Goal: Check status: Check status

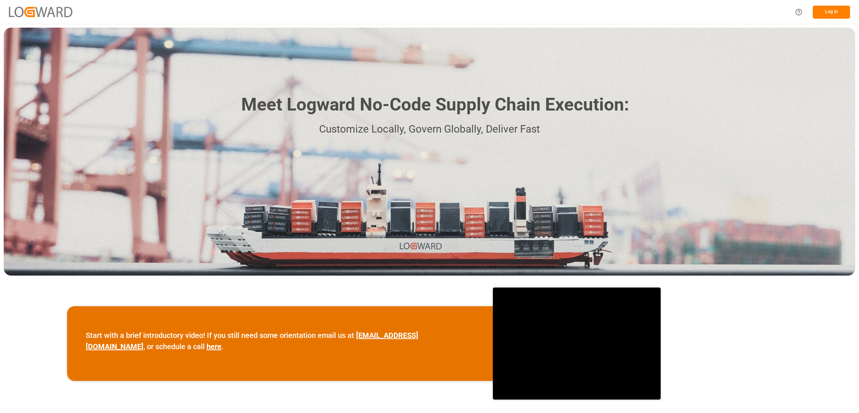
click at [830, 13] on button "Log In" at bounding box center [831, 12] width 37 height 13
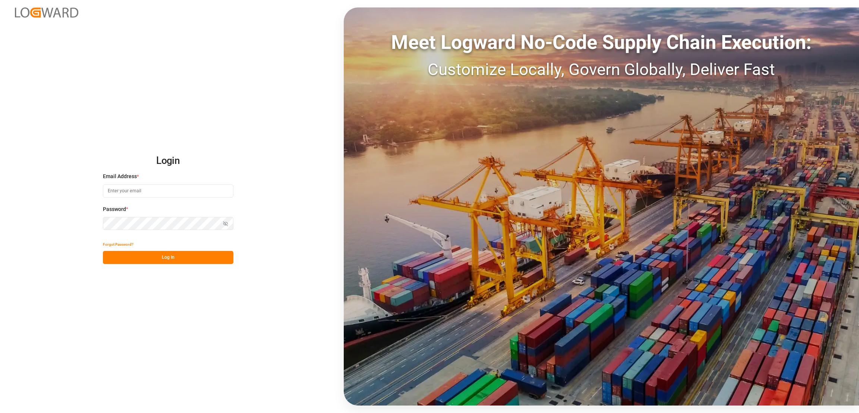
type input "[PERSON_NAME][EMAIL_ADDRESS][PERSON_NAME][DOMAIN_NAME]"
click at [174, 257] on button "Log In" at bounding box center [168, 257] width 131 height 13
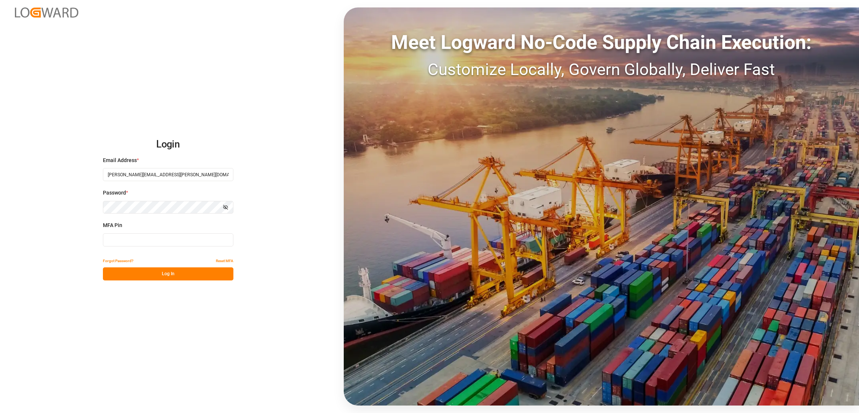
click at [117, 233] on input at bounding box center [168, 239] width 131 height 13
type input "432253"
click at [198, 278] on button "Log In" at bounding box center [168, 273] width 131 height 13
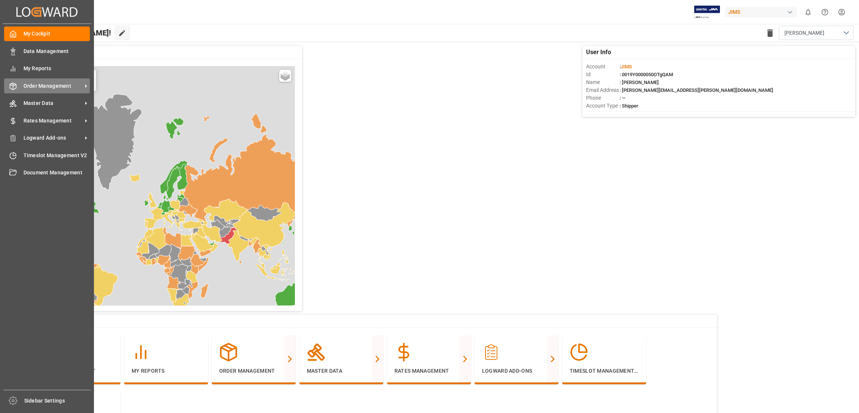
click at [83, 83] on icon at bounding box center [86, 86] width 8 height 8
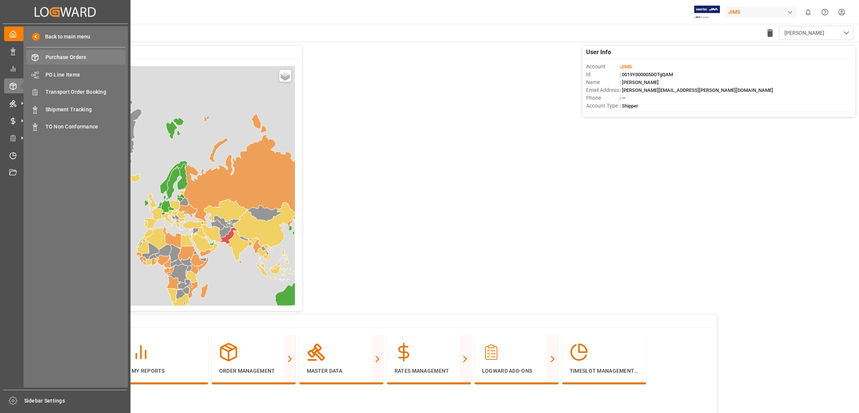
click at [82, 55] on span "Purchase Orders" at bounding box center [86, 57] width 80 height 8
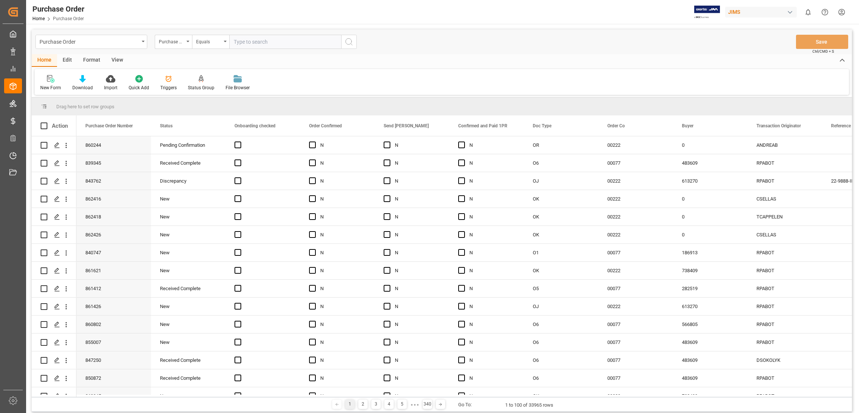
paste input "759218"
type input "759218"
click at [350, 40] on icon "search button" at bounding box center [349, 41] width 9 height 9
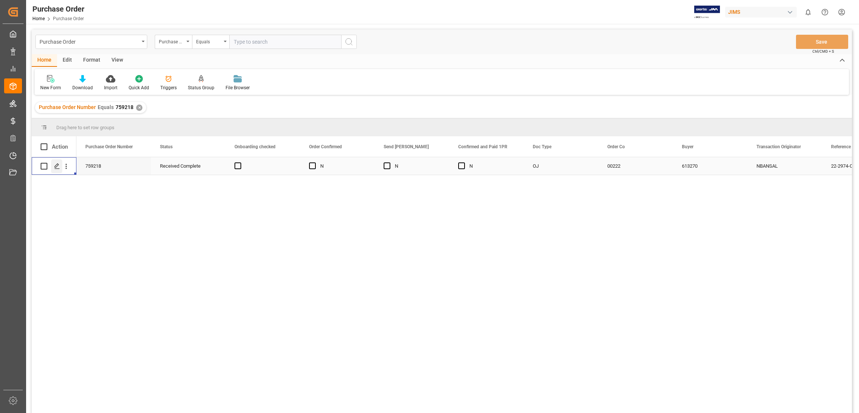
click at [57, 166] on icon "Press SPACE to select this row." at bounding box center [57, 166] width 6 height 6
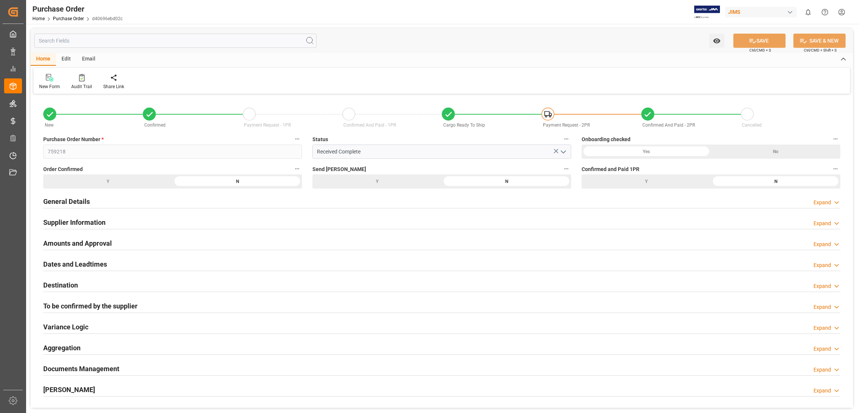
click at [72, 201] on h2 "General Details" at bounding box center [66, 201] width 47 height 10
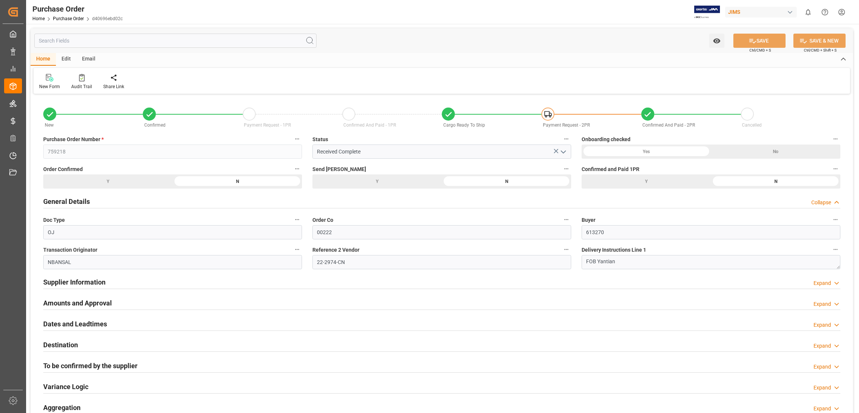
click at [72, 201] on h2 "General Details" at bounding box center [66, 201] width 47 height 10
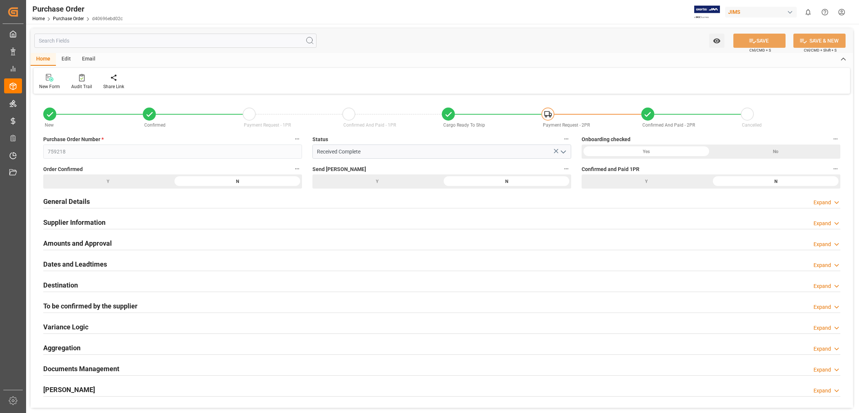
click at [72, 220] on h2 "Supplier Information" at bounding box center [74, 222] width 62 height 10
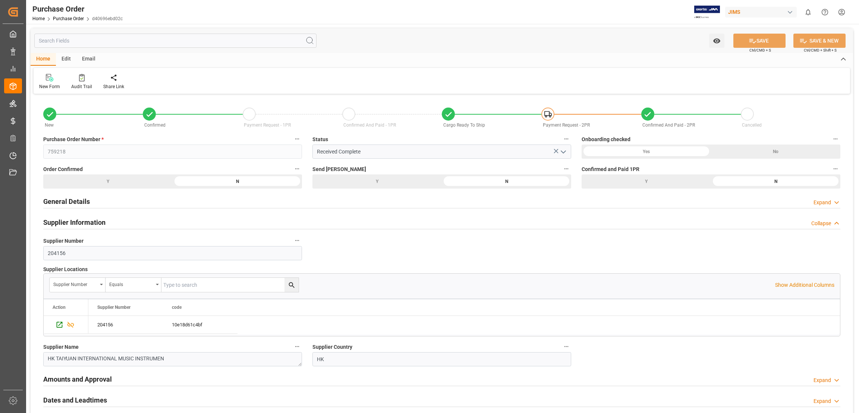
click at [72, 220] on h2 "Supplier Information" at bounding box center [74, 222] width 62 height 10
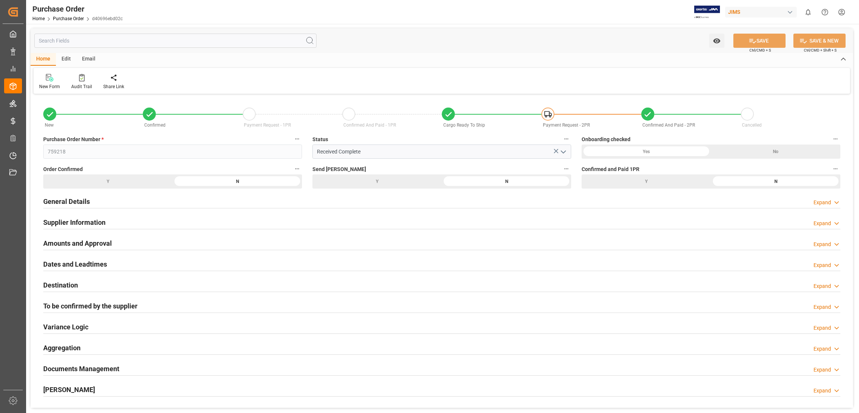
click at [79, 305] on h2 "To be confirmed by the supplier" at bounding box center [90, 306] width 94 height 10
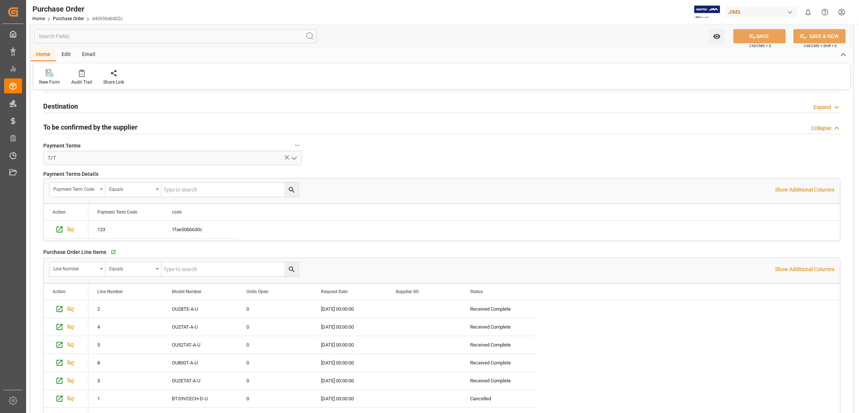
scroll to position [156, 0]
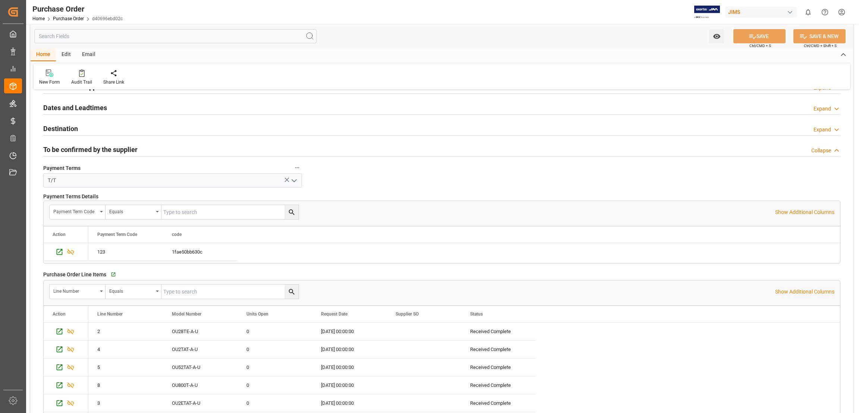
click at [72, 148] on h2 "To be confirmed by the supplier" at bounding box center [90, 149] width 94 height 10
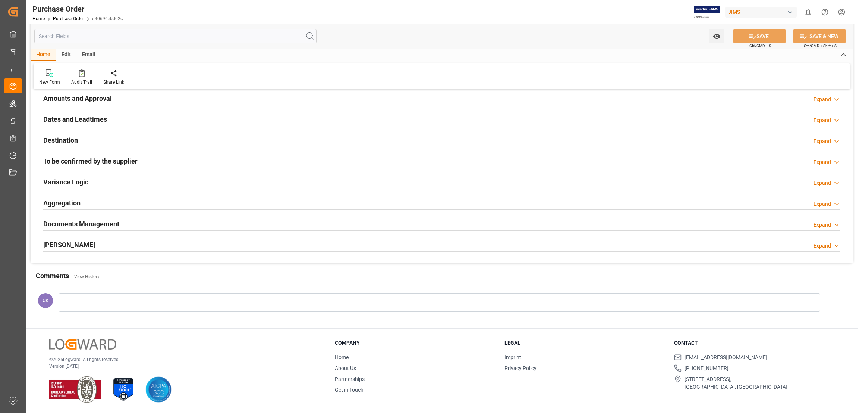
scroll to position [144, 0]
click at [85, 224] on h2 "Documents Management" at bounding box center [81, 224] width 76 height 10
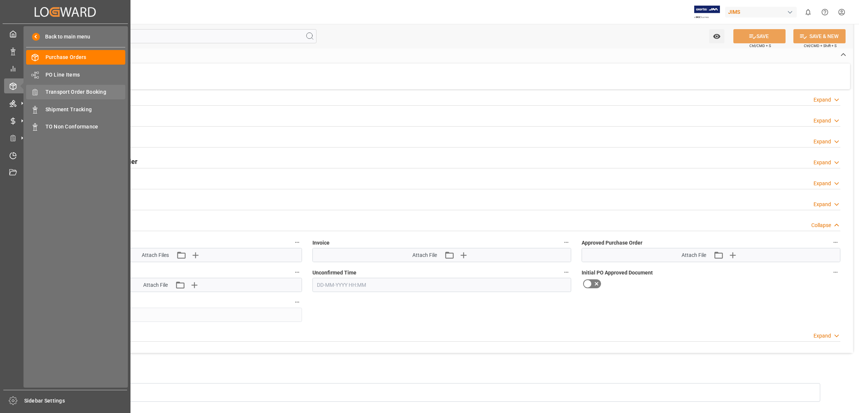
click at [68, 90] on span "Transport Order Booking" at bounding box center [86, 92] width 80 height 8
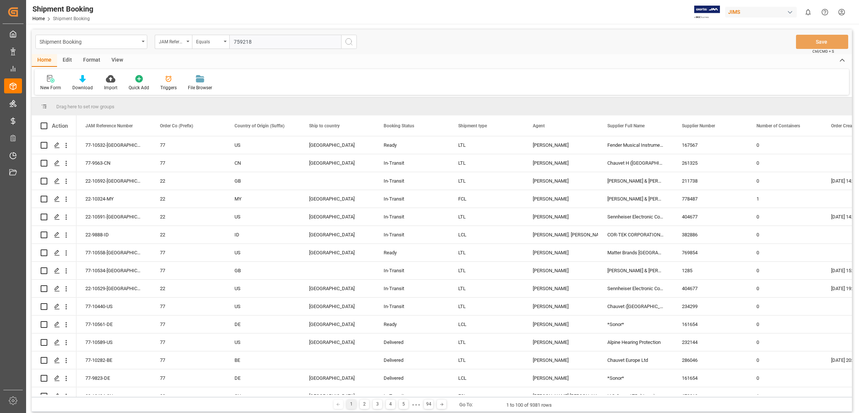
type input "759218"
click at [353, 41] on button "search button" at bounding box center [349, 42] width 16 height 14
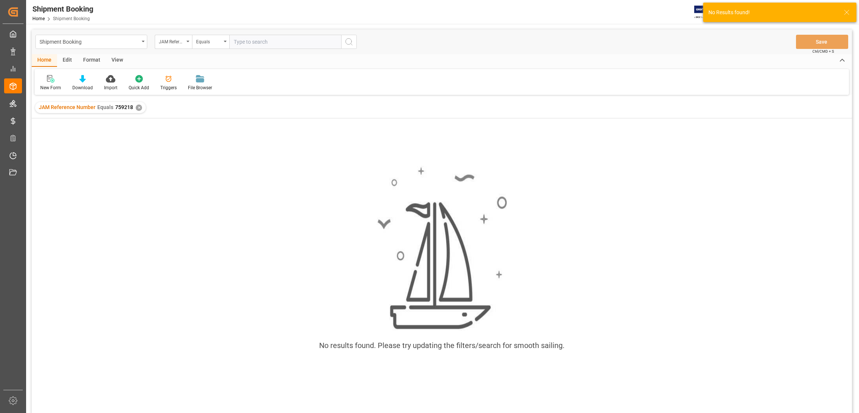
click at [248, 41] on input "text" at bounding box center [285, 42] width 112 height 14
type input "22-x-126976-5"
click at [349, 43] on icon "search button" at bounding box center [349, 41] width 9 height 9
click at [137, 109] on div "✕" at bounding box center [139, 107] width 6 height 6
click at [155, 106] on div "✕" at bounding box center [156, 107] width 6 height 6
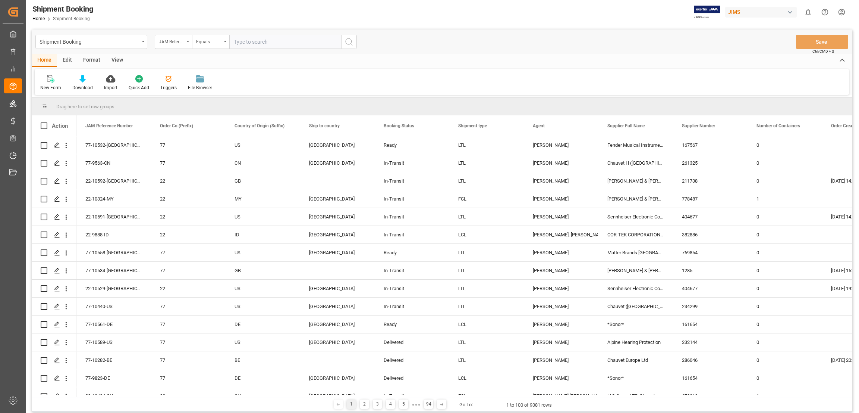
click at [232, 41] on input "text" at bounding box center [285, 42] width 112 height 14
click at [245, 40] on input "22-X126976-5" at bounding box center [285, 42] width 112 height 14
type input "22-X-126976-5"
click at [348, 44] on icon "search button" at bounding box center [349, 41] width 9 height 9
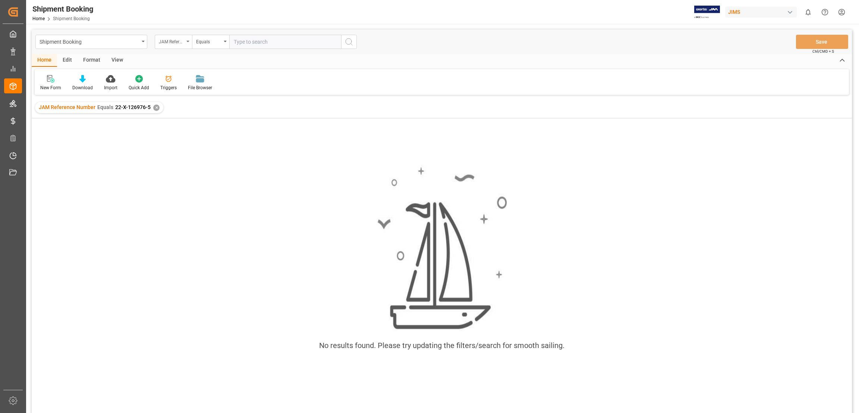
click at [187, 43] on div "JAM Reference Number" at bounding box center [173, 42] width 37 height 14
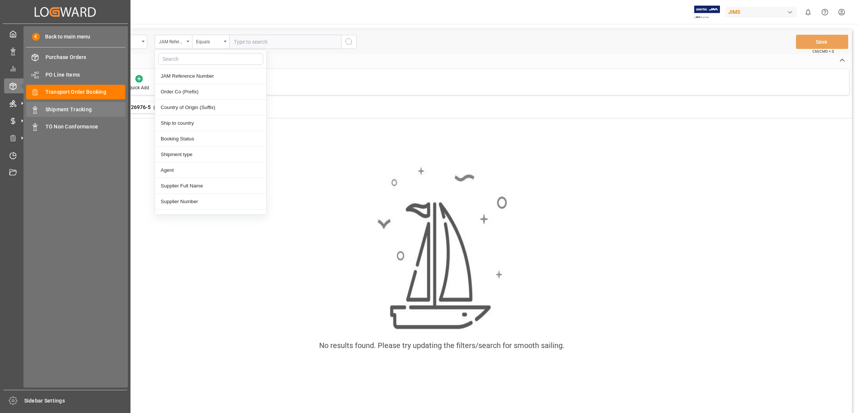
click at [84, 106] on span "Shipment Tracking" at bounding box center [86, 110] width 80 height 8
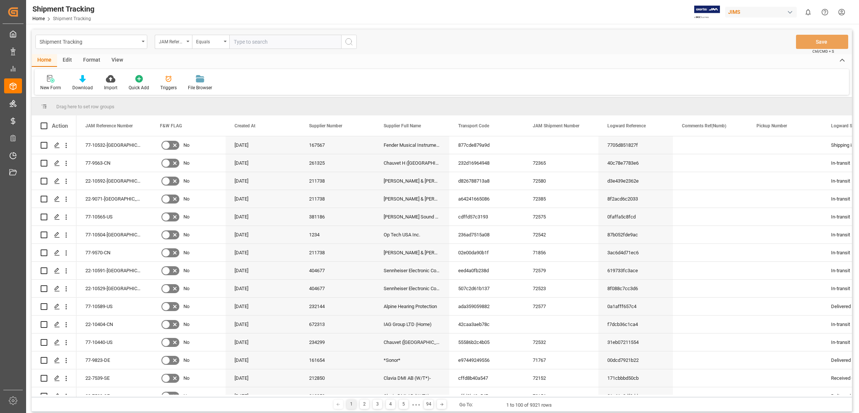
click at [238, 41] on input "text" at bounding box center [285, 42] width 112 height 14
type input "22-X-126976-5"
click at [350, 41] on icon "search button" at bounding box center [349, 41] width 9 height 9
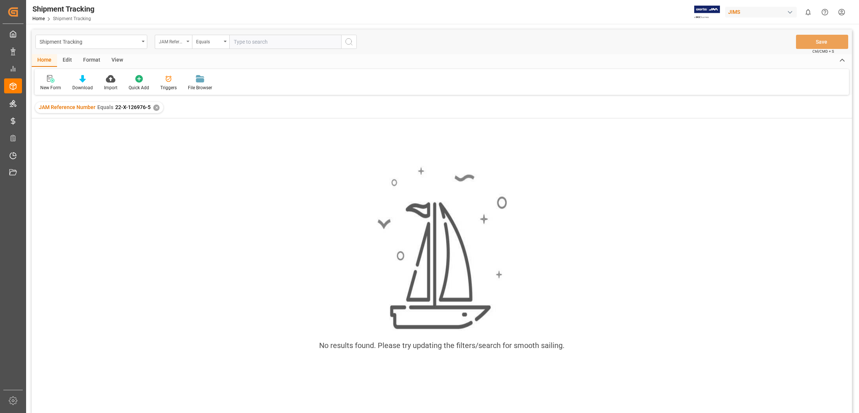
click at [188, 41] on icon "open menu" at bounding box center [188, 41] width 3 height 1
click at [97, 58] on div "Format" at bounding box center [92, 60] width 28 height 13
click at [120, 58] on div "View" at bounding box center [117, 60] width 23 height 13
click at [50, 78] on icon at bounding box center [47, 78] width 7 height 7
click at [169, 181] on div "No results found. Please try updating the filters/search for smooth sailing." at bounding box center [442, 262] width 821 height 204
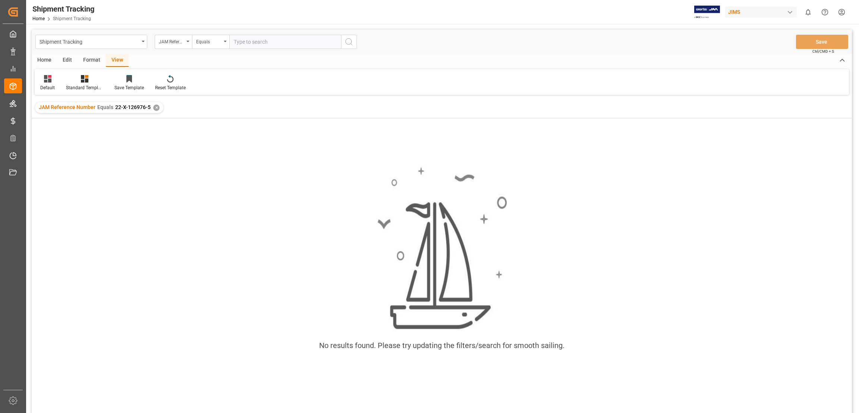
click at [68, 59] on div "Edit" at bounding box center [67, 60] width 21 height 13
click at [48, 61] on div "Home" at bounding box center [44, 60] width 25 height 13
click at [144, 44] on div "Shipment Tracking" at bounding box center [91, 42] width 112 height 14
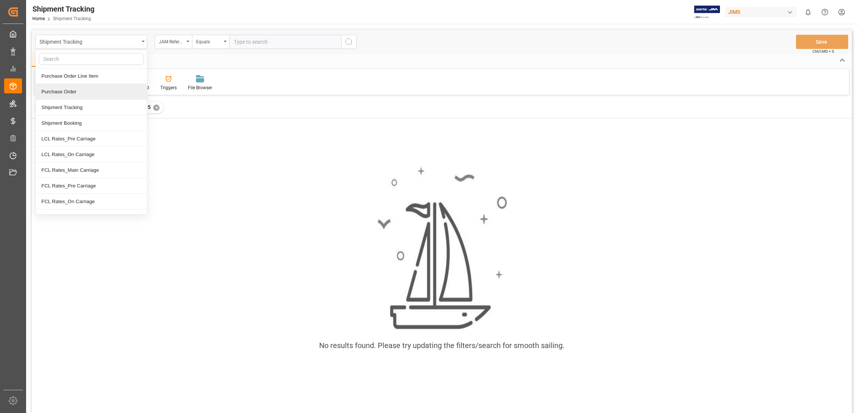
click at [69, 92] on div "Purchase Order" at bounding box center [91, 92] width 111 height 16
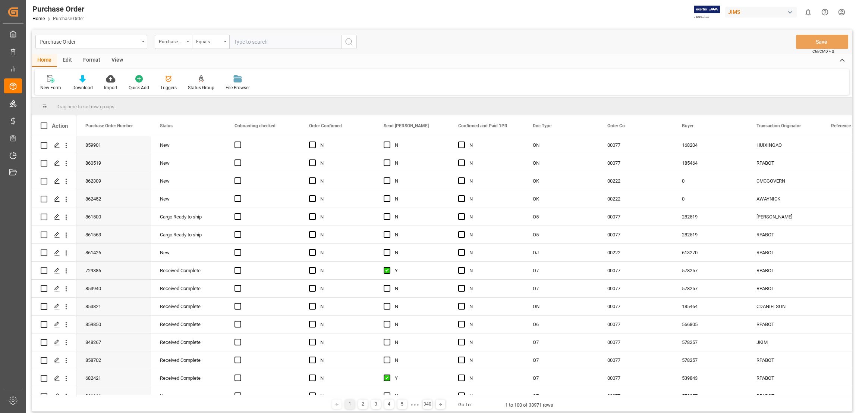
click at [238, 42] on input "text" at bounding box center [285, 42] width 112 height 14
paste input "759218"
type input "759218"
click at [348, 43] on icon "search button" at bounding box center [349, 41] width 9 height 9
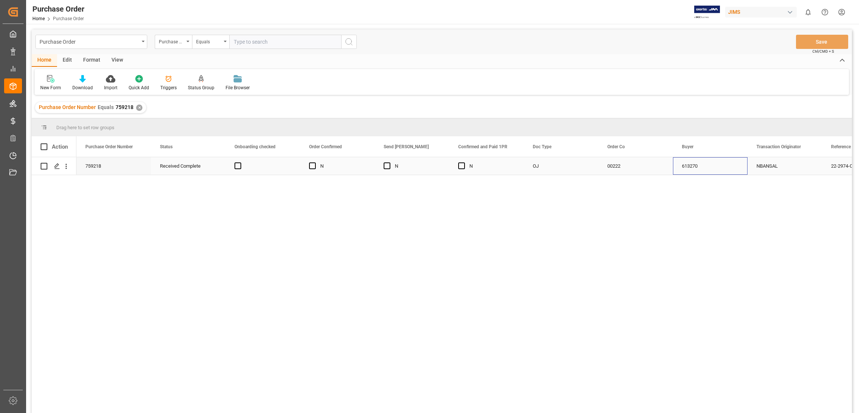
click at [722, 166] on div "613270" at bounding box center [710, 166] width 75 height 18
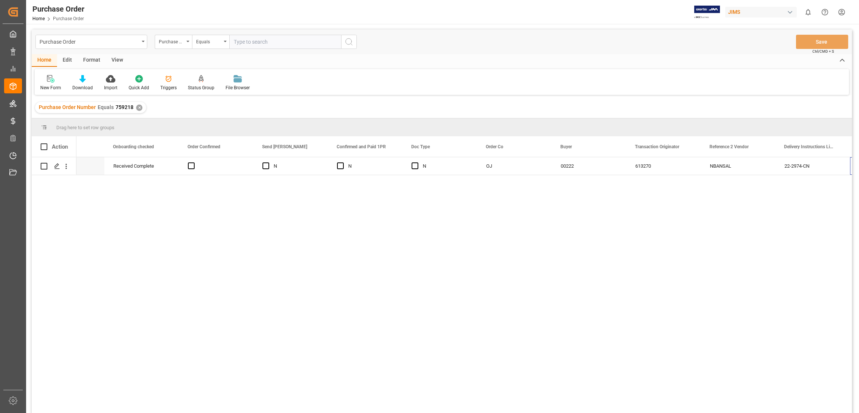
scroll to position [0, 122]
click at [240, 41] on input "text" at bounding box center [285, 42] width 112 height 14
click at [138, 106] on div "✕" at bounding box center [139, 107] width 6 height 6
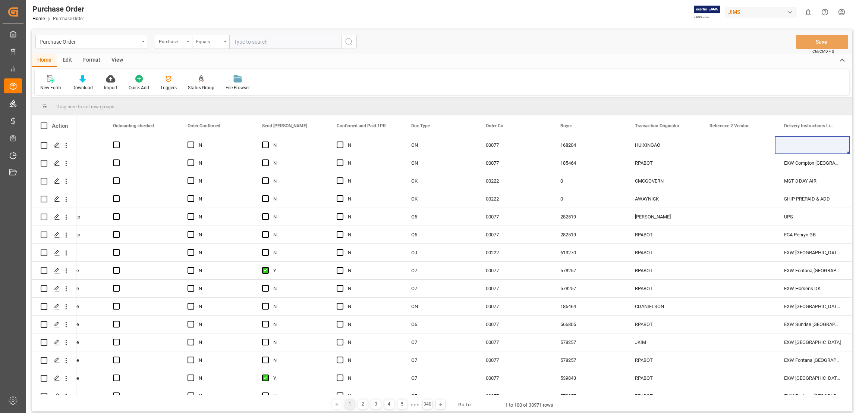
click at [237, 40] on input "text" at bounding box center [285, 42] width 112 height 14
paste input "736861"
type input "736861"
click at [350, 42] on icon "search button" at bounding box center [349, 41] width 9 height 9
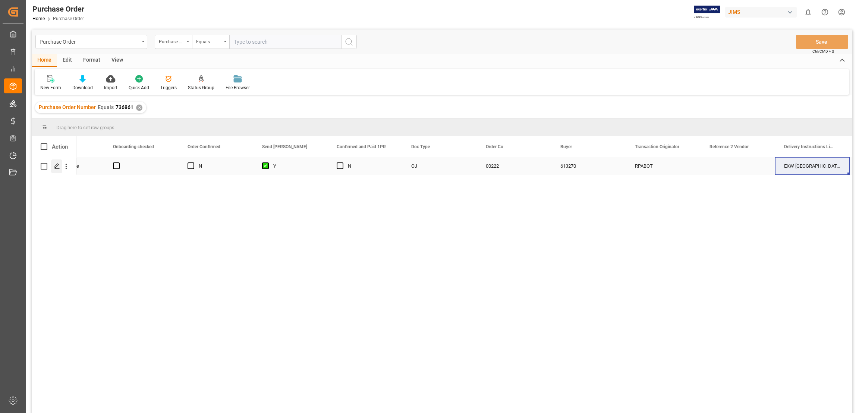
click at [57, 166] on polygon "Press SPACE to select this row." at bounding box center [57, 166] width 4 height 4
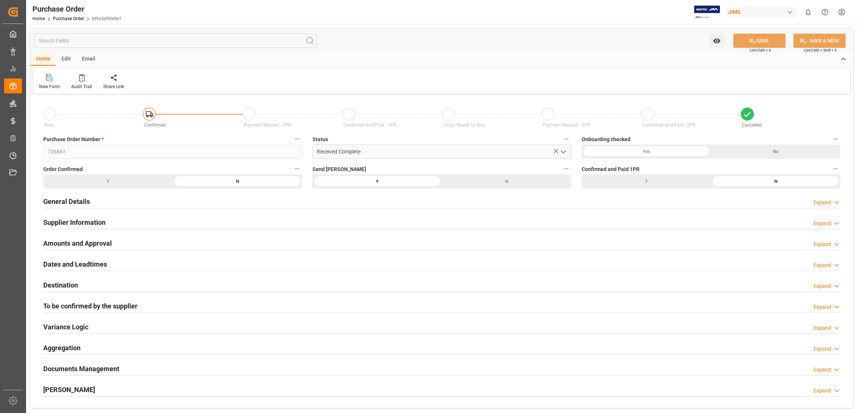
click at [78, 203] on h2 "General Details" at bounding box center [66, 201] width 47 height 10
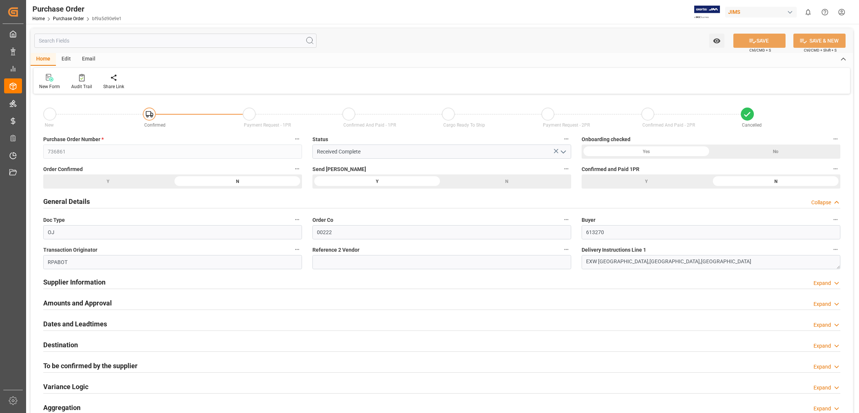
click at [91, 280] on h2 "Supplier Information" at bounding box center [74, 282] width 62 height 10
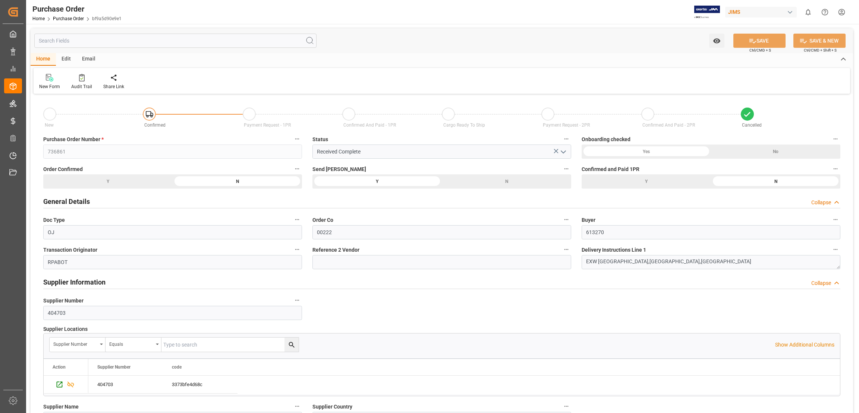
click at [72, 201] on h2 "General Details" at bounding box center [66, 201] width 47 height 10
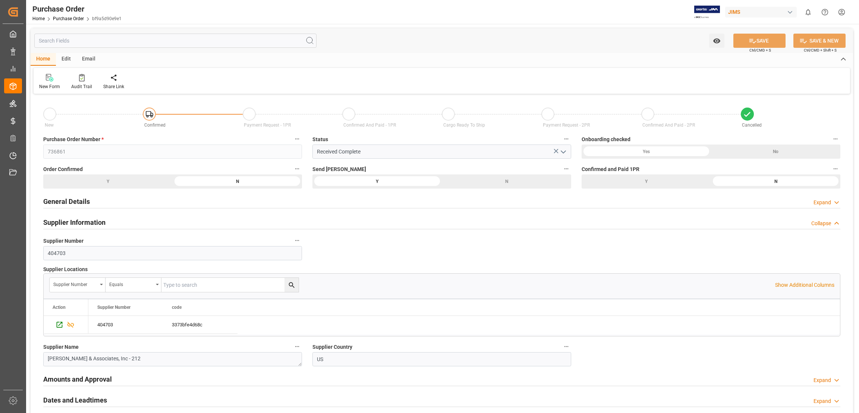
click at [79, 220] on h2 "Supplier Information" at bounding box center [74, 222] width 62 height 10
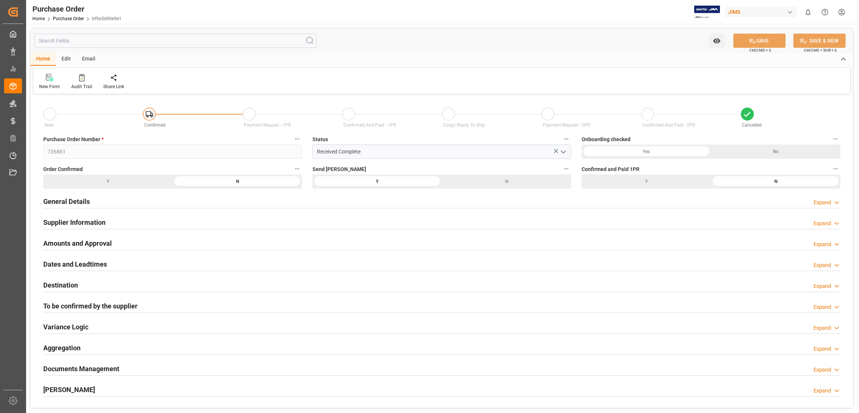
click at [95, 307] on h2 "To be confirmed by the supplier" at bounding box center [90, 306] width 94 height 10
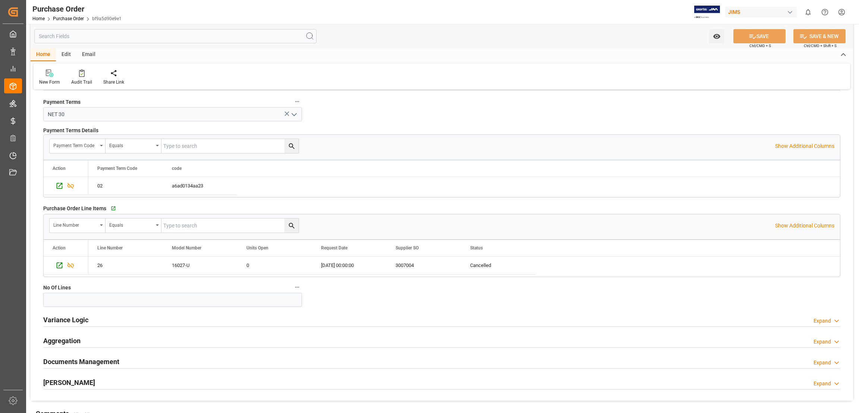
scroll to position [224, 0]
click at [90, 360] on h2 "Documents Management" at bounding box center [81, 360] width 76 height 10
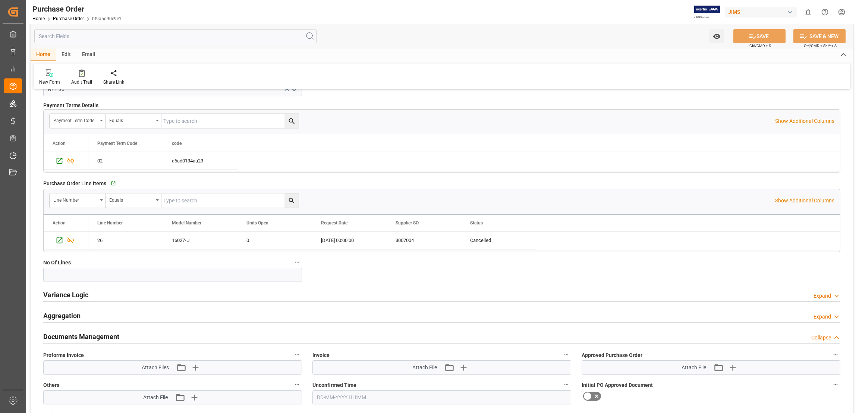
scroll to position [246, 0]
click at [68, 298] on h2 "Variance Logic" at bounding box center [65, 296] width 45 height 10
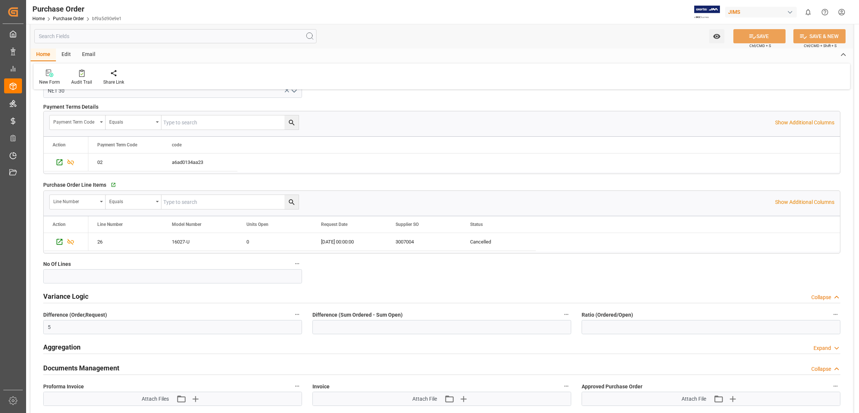
click at [88, 365] on h2 "Documents Management" at bounding box center [81, 368] width 76 height 10
click at [79, 296] on h2 "Variance Logic" at bounding box center [65, 296] width 45 height 10
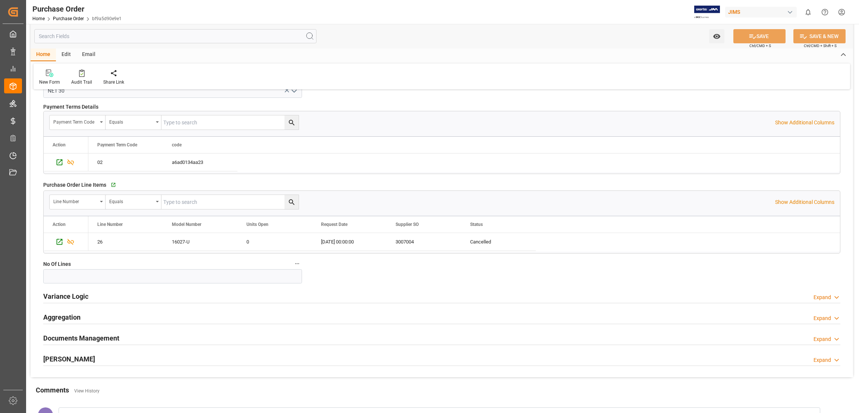
click at [73, 320] on h2 "Aggregation" at bounding box center [61, 317] width 37 height 10
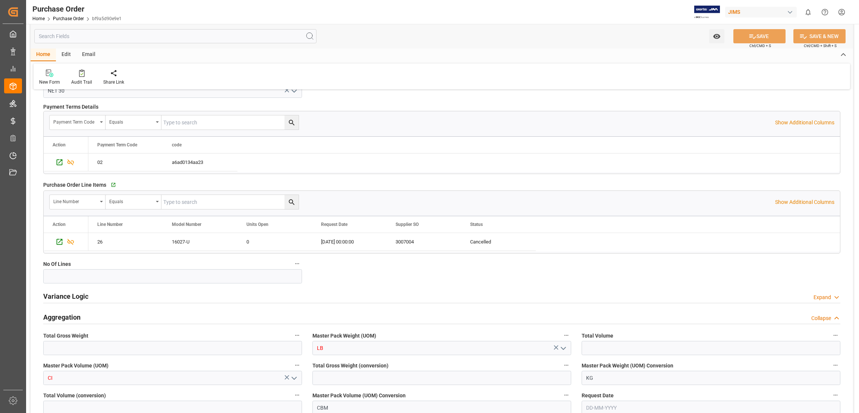
click at [72, 317] on h2 "Aggregation" at bounding box center [61, 317] width 37 height 10
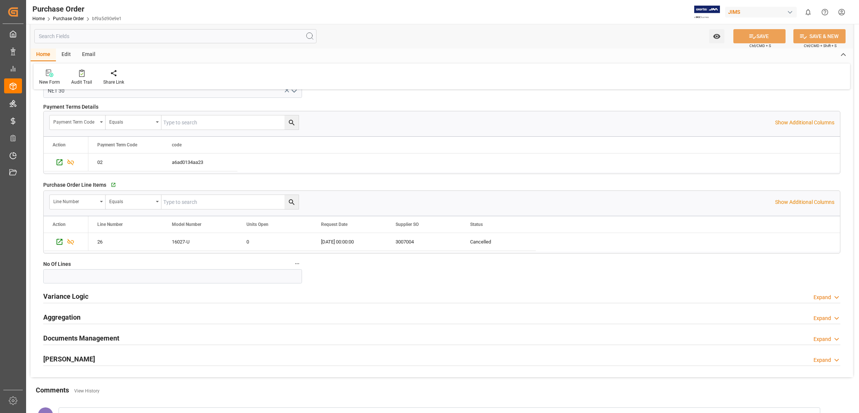
scroll to position [0, 0]
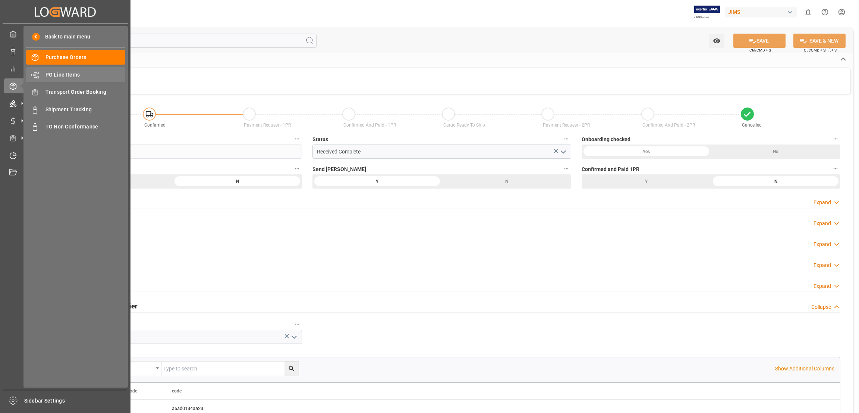
click at [73, 76] on span "PO Line Items" at bounding box center [86, 75] width 80 height 8
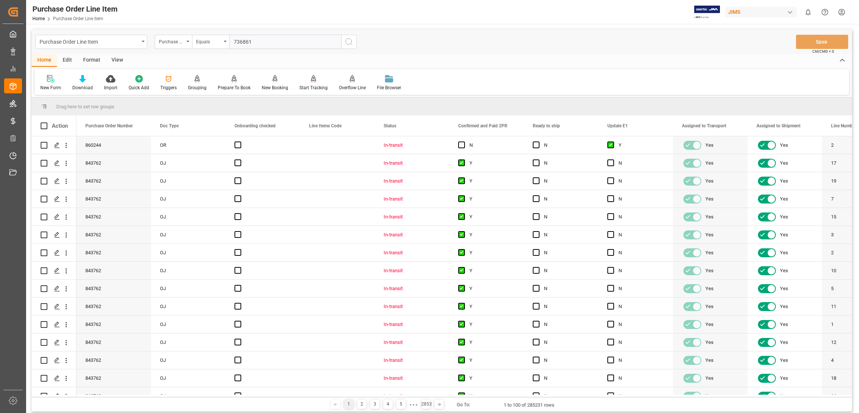
type input "736861"
click at [345, 42] on icon "search button" at bounding box center [349, 41] width 9 height 9
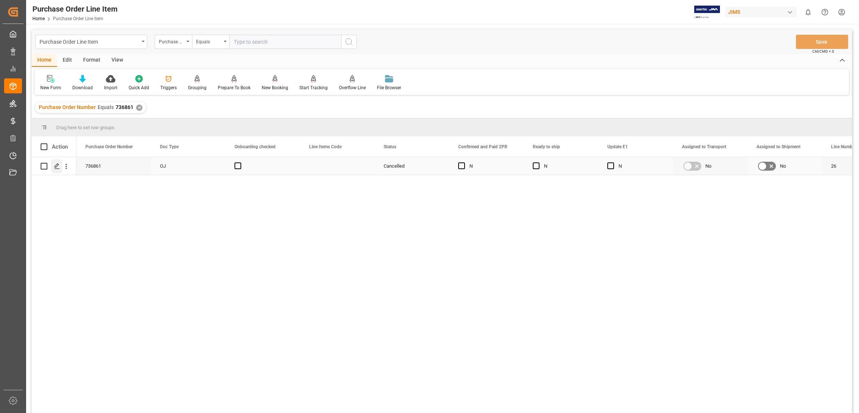
click at [57, 167] on icon "Press SPACE to select this row." at bounding box center [57, 166] width 6 height 6
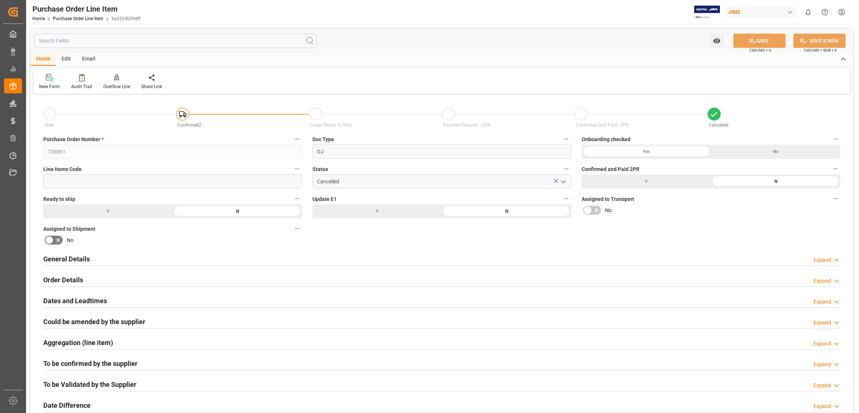
click at [68, 279] on h2 "Order Details" at bounding box center [63, 280] width 40 height 10
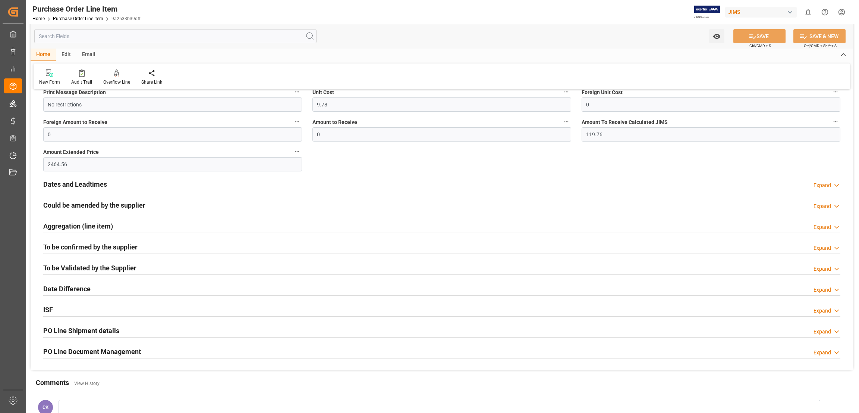
scroll to position [268, 0]
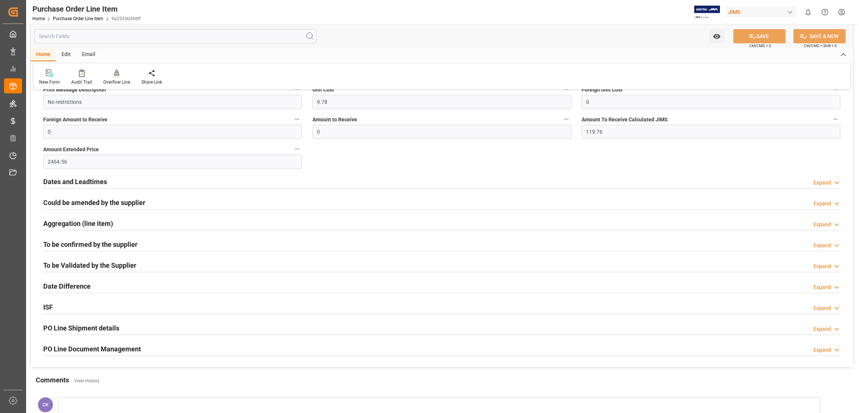
click at [82, 328] on h2 "PO Line Shipment details" at bounding box center [81, 328] width 76 height 10
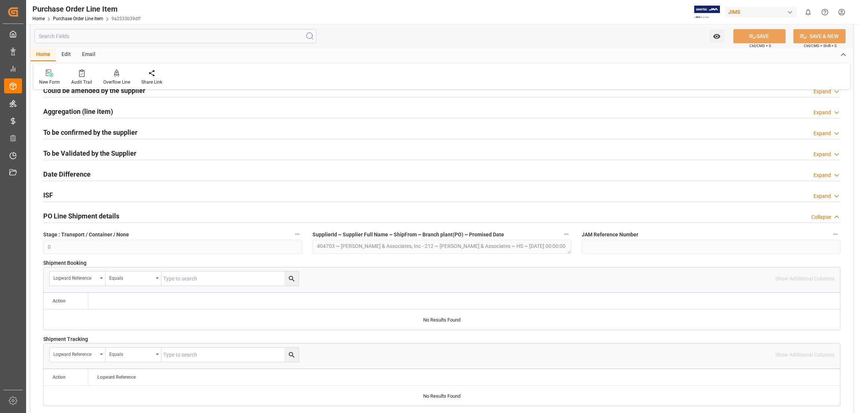
scroll to position [403, 0]
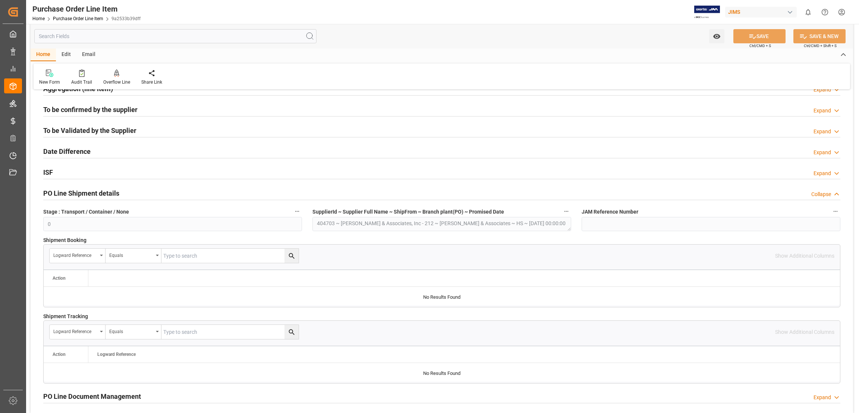
drag, startPoint x: 107, startPoint y: 192, endPoint x: 104, endPoint y: 209, distance: 17.4
click at [108, 193] on h2 "PO Line Shipment details" at bounding box center [81, 193] width 76 height 10
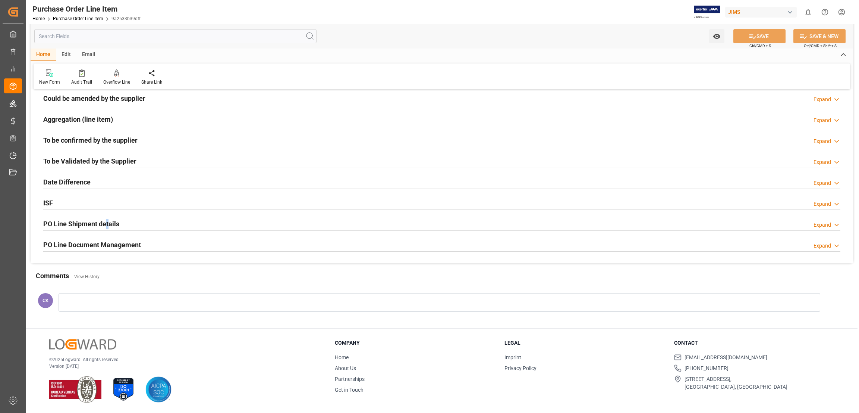
scroll to position [371, 0]
click at [118, 242] on h2 "PO Line Document Management" at bounding box center [92, 246] width 98 height 10
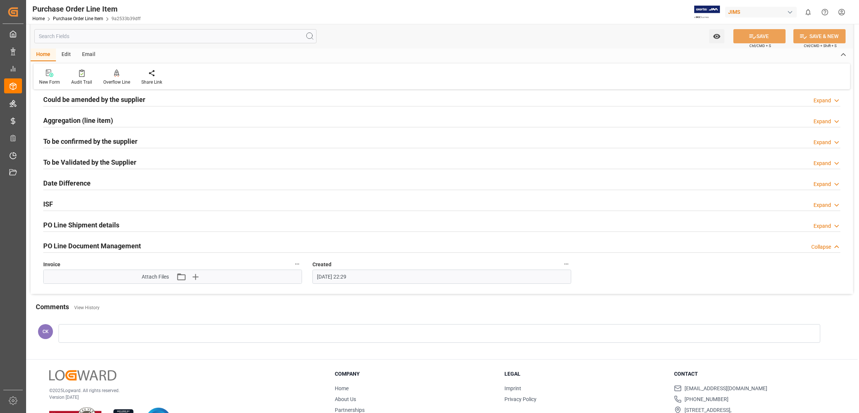
scroll to position [401, 0]
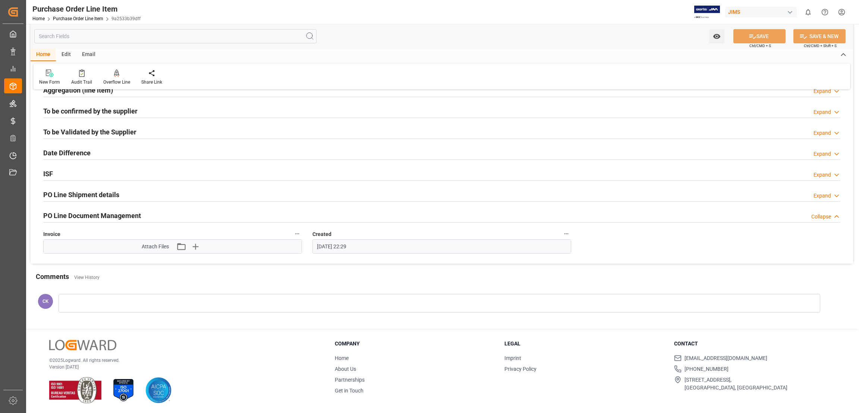
click at [97, 131] on h2 "To be Validated by the Supplier" at bounding box center [89, 132] width 93 height 10
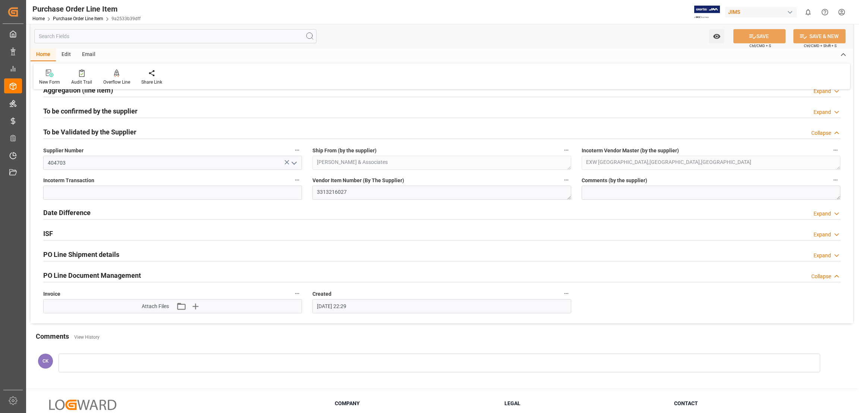
scroll to position [403, 0]
click at [115, 130] on h2 "To be Validated by the Supplier" at bounding box center [89, 130] width 93 height 10
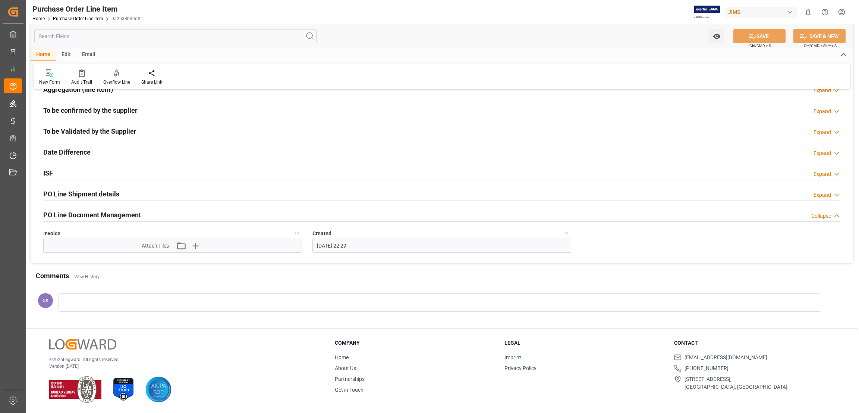
scroll to position [401, 0]
drag, startPoint x: 126, startPoint y: 109, endPoint x: 134, endPoint y: 108, distance: 7.9
click at [128, 109] on h2 "To be confirmed by the supplier" at bounding box center [90, 111] width 94 height 10
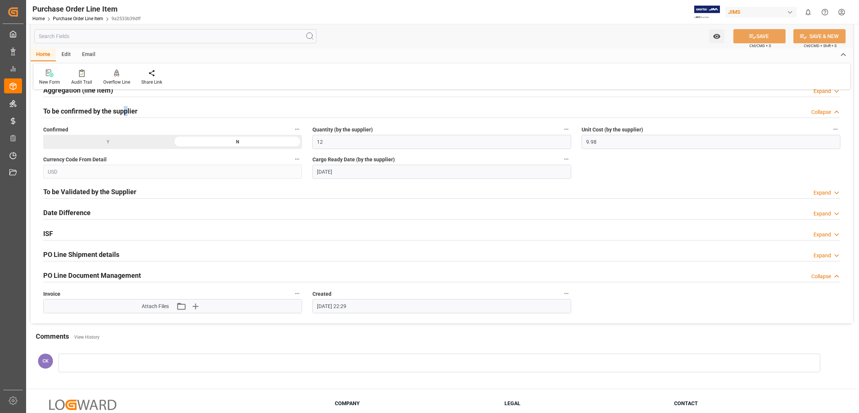
scroll to position [403, 0]
click at [75, 109] on h2 "To be confirmed by the supplier" at bounding box center [90, 109] width 94 height 10
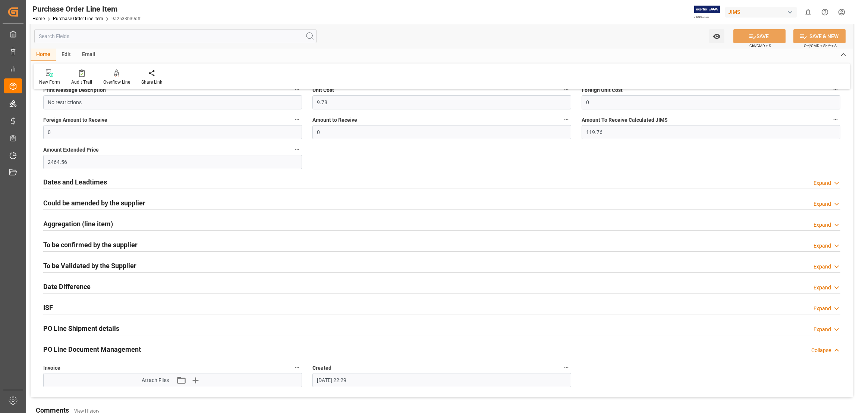
scroll to position [267, 0]
click at [56, 223] on h2 "Aggregation (line item)" at bounding box center [78, 224] width 70 height 10
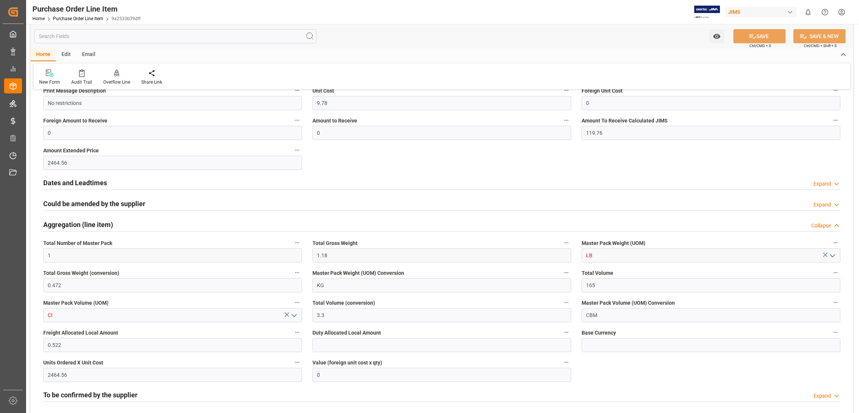
click at [56, 223] on h2 "Aggregation (line item)" at bounding box center [78, 224] width 70 height 10
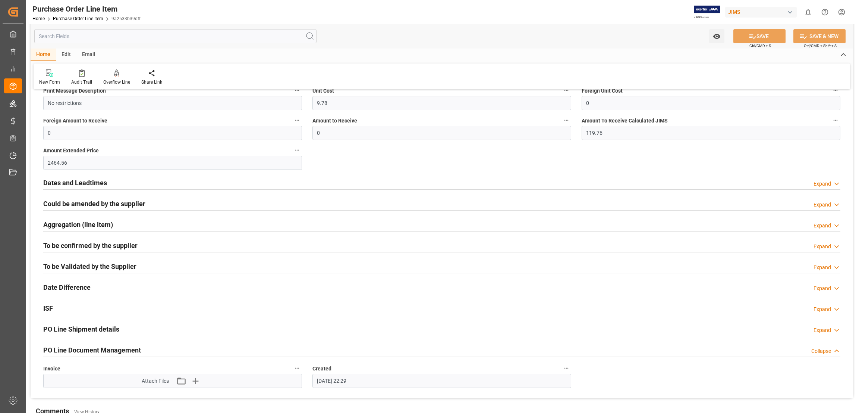
click at [76, 200] on h2 "Could be amended by the supplier" at bounding box center [94, 203] width 102 height 10
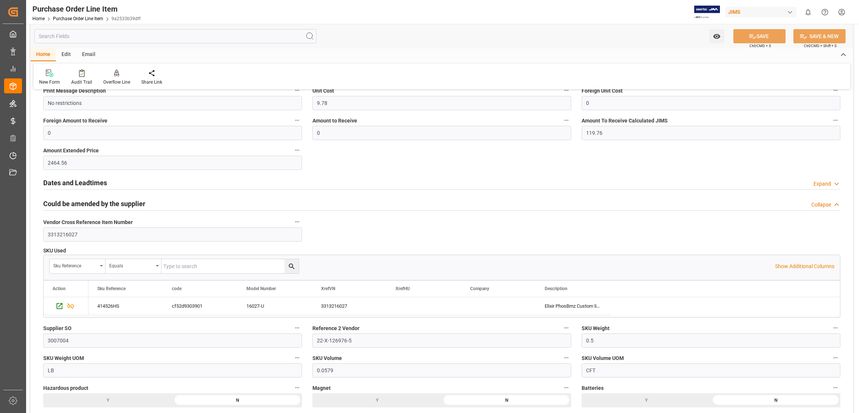
click at [84, 199] on h2 "Could be amended by the supplier" at bounding box center [94, 203] width 102 height 10
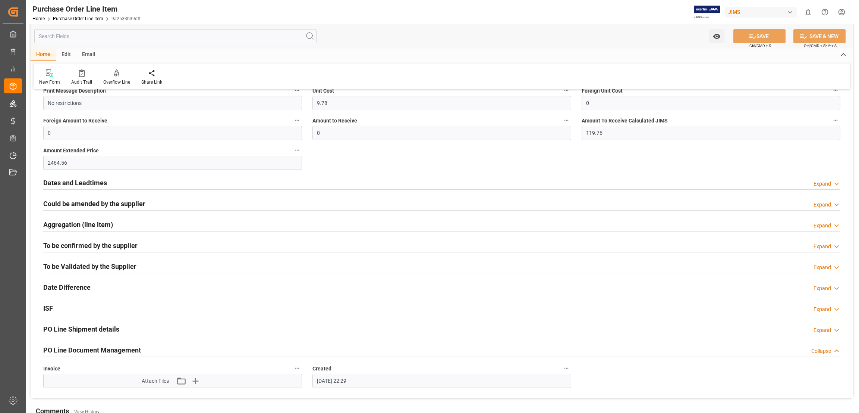
scroll to position [0, 0]
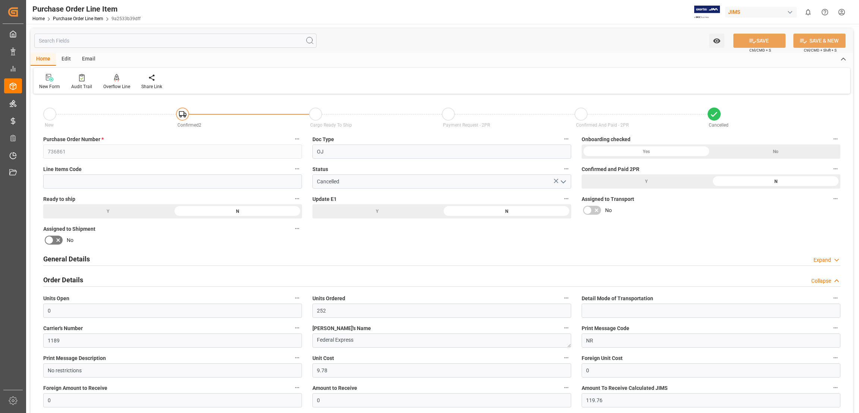
click at [75, 276] on h2 "Order Details" at bounding box center [63, 280] width 40 height 10
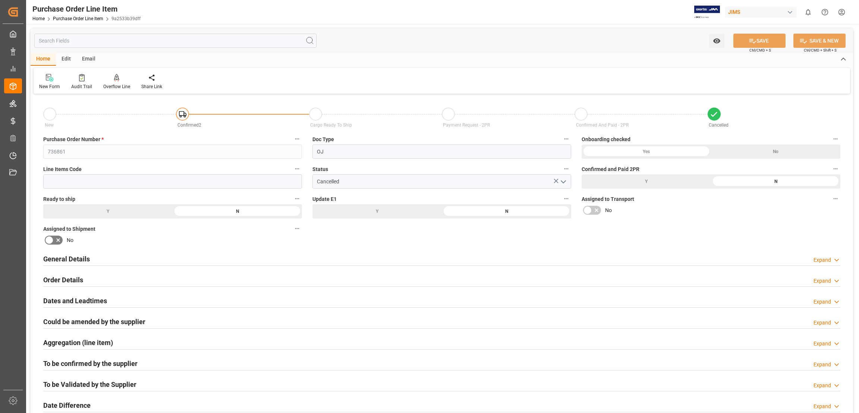
click at [90, 301] on h2 "Dates and Leadtimes" at bounding box center [75, 300] width 64 height 10
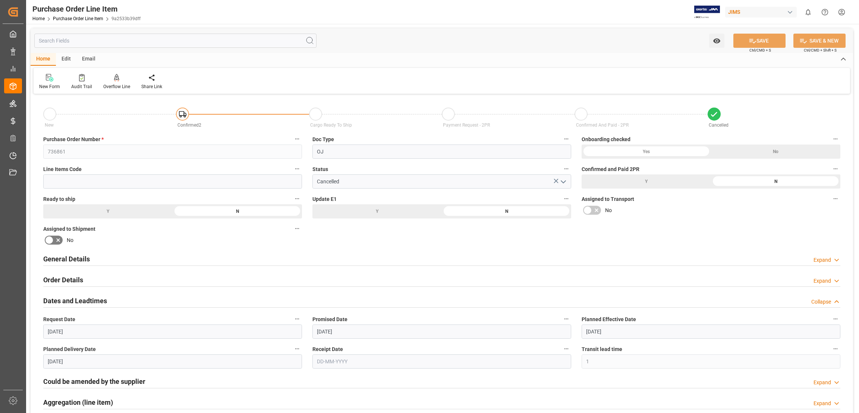
click at [90, 301] on h2 "Dates and Leadtimes" at bounding box center [75, 300] width 64 height 10
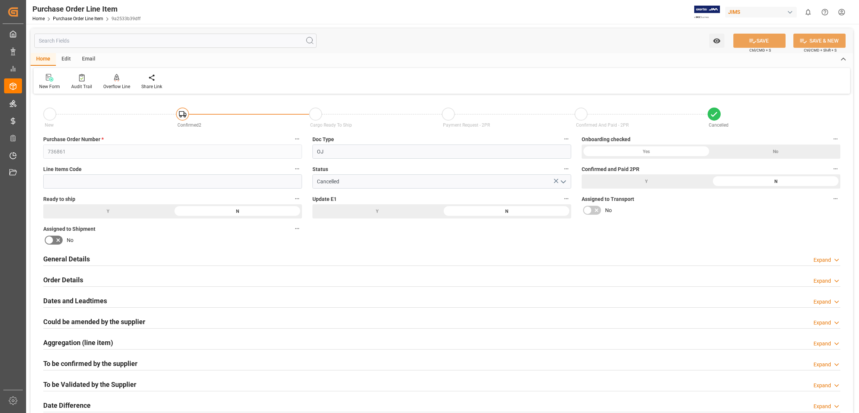
click at [75, 276] on h2 "Order Details" at bounding box center [63, 280] width 40 height 10
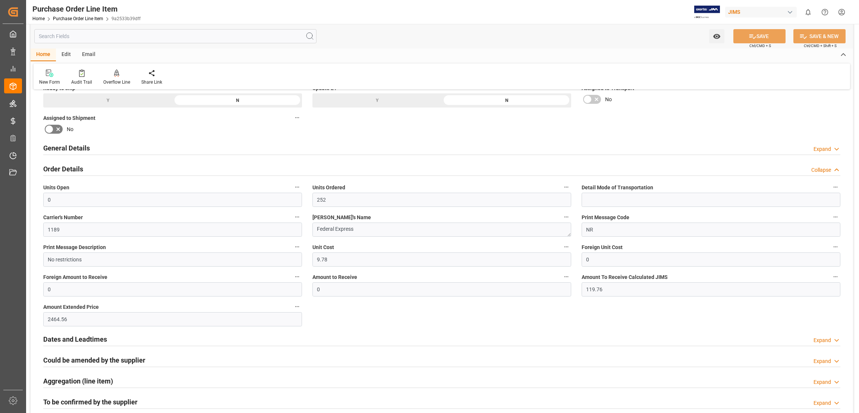
scroll to position [112, 0]
click at [72, 164] on h2 "Order Details" at bounding box center [63, 168] width 40 height 10
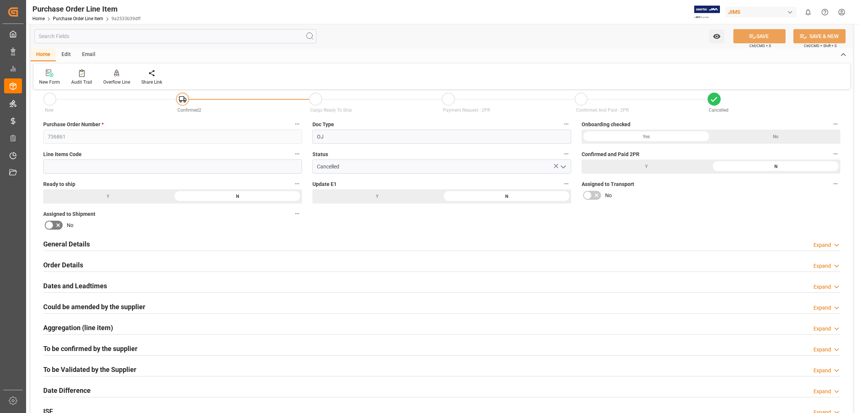
scroll to position [0, 0]
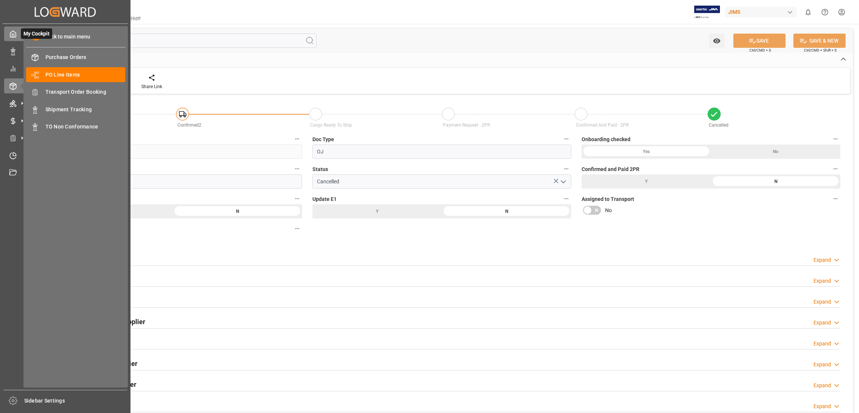
click at [13, 34] on polyline at bounding box center [13, 35] width 2 height 3
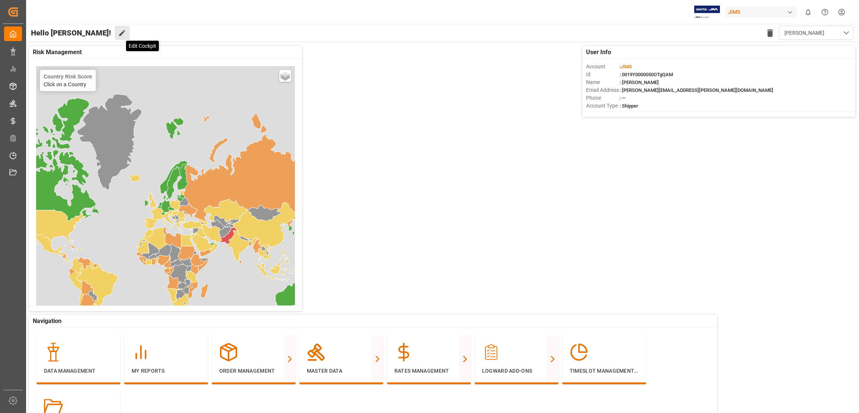
click at [118, 34] on icon at bounding box center [122, 33] width 8 height 8
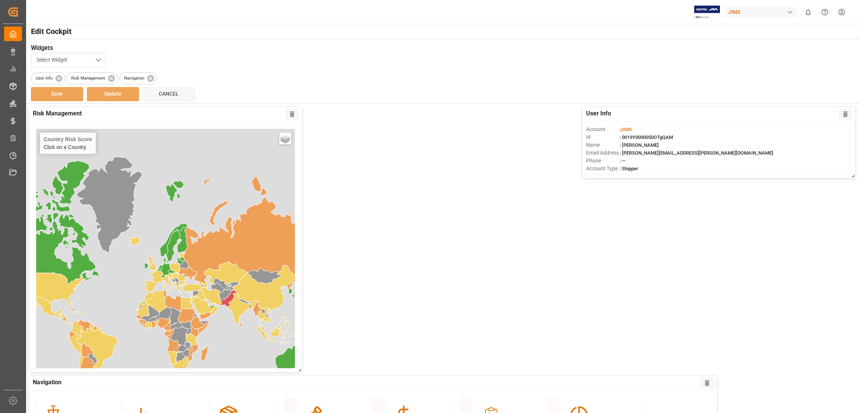
click at [97, 59] on button "Select Widget" at bounding box center [68, 60] width 75 height 14
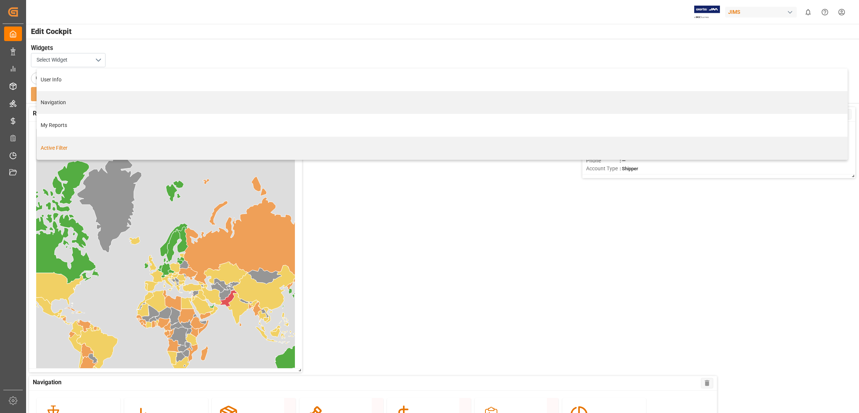
click at [59, 147] on div "Active Filter" at bounding box center [442, 148] width 803 height 8
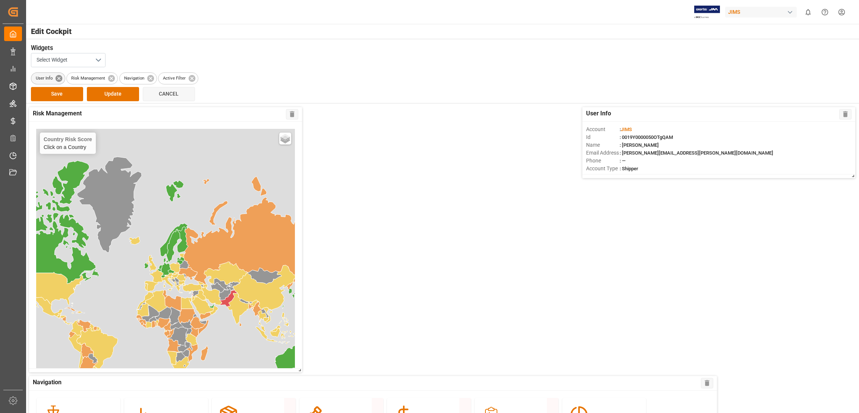
click at [59, 76] on icon at bounding box center [59, 78] width 7 height 7
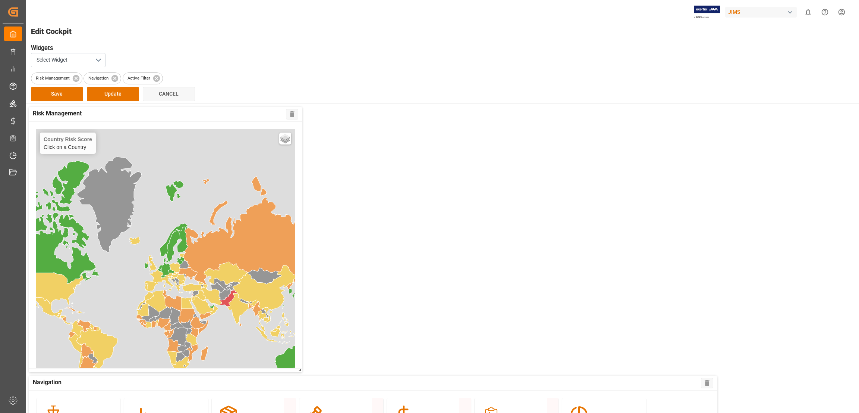
click at [285, 138] on div "Country Risk Score Click on a Country Basic Grayscale Streets Dark Countries Lo…" at bounding box center [165, 245] width 273 height 246
click at [226, 300] on div "Country Risk Score Click on a Country Basic Grayscale Streets Dark Countries Lo…" at bounding box center [165, 245] width 273 height 246
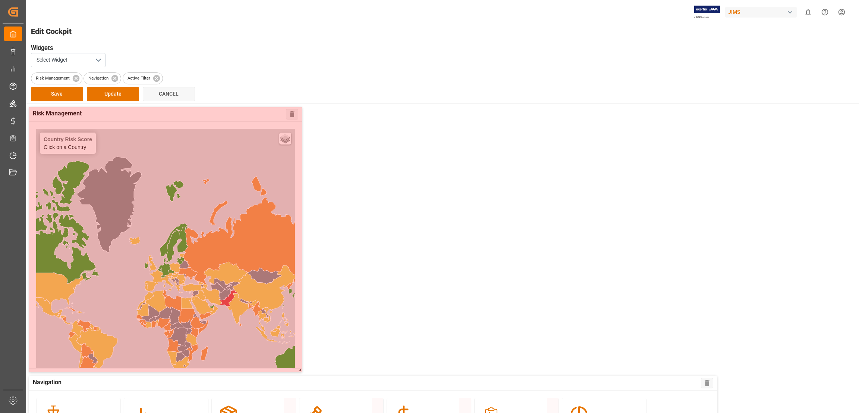
click at [229, 298] on div at bounding box center [165, 239] width 273 height 265
click at [84, 263] on div at bounding box center [165, 239] width 273 height 265
click at [155, 76] on icon at bounding box center [156, 78] width 7 height 7
click at [77, 77] on icon at bounding box center [76, 78] width 8 height 8
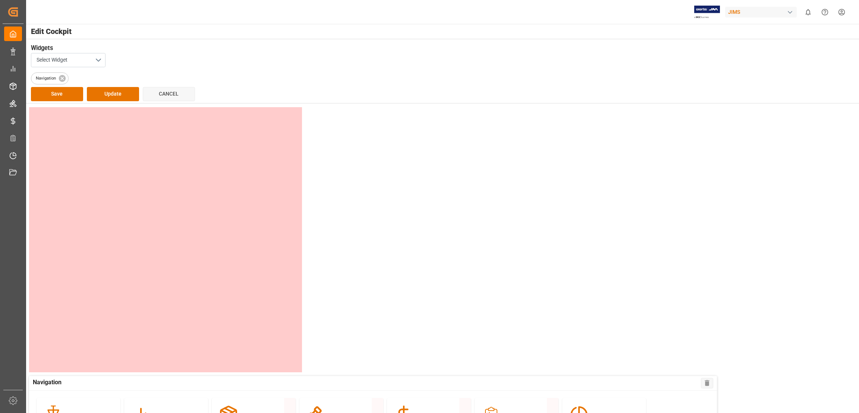
drag, startPoint x: 405, startPoint y: 218, endPoint x: 404, endPoint y: 224, distance: 5.7
drag, startPoint x: 108, startPoint y: 188, endPoint x: 485, endPoint y: 225, distance: 378.9
click at [97, 61] on button "Select Widget" at bounding box center [68, 60] width 75 height 14
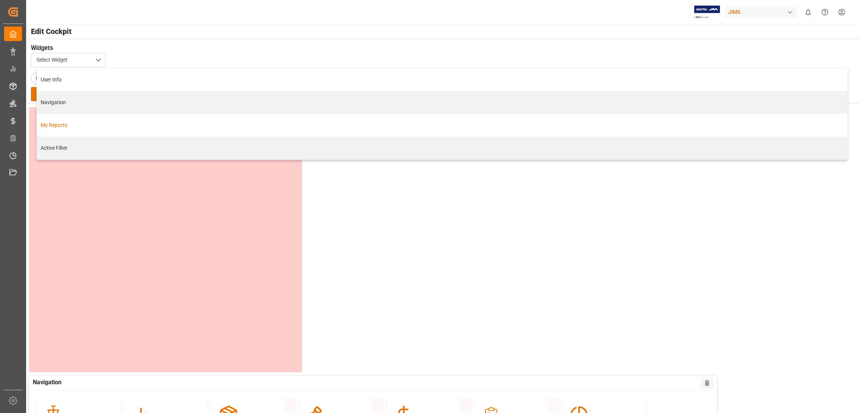
click at [59, 124] on div "My Reports" at bounding box center [442, 125] width 803 height 8
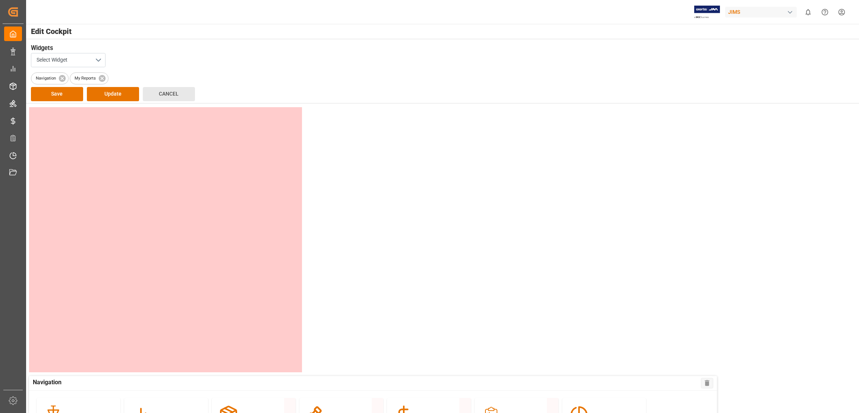
click at [172, 101] on button "Cancel" at bounding box center [169, 94] width 52 height 14
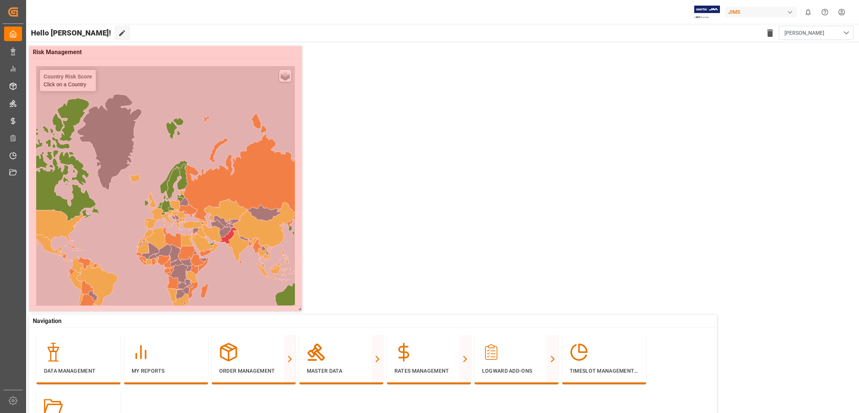
click at [452, 173] on div "Risk Management Country Risk Score Click on a Country Basic Grayscale Streets D…" at bounding box center [442, 417] width 834 height 750
click at [119, 31] on icon at bounding box center [122, 33] width 6 height 6
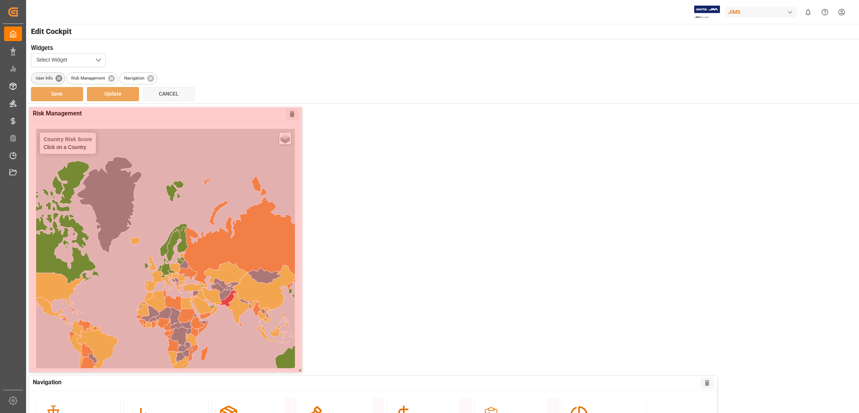
click at [60, 77] on icon at bounding box center [59, 78] width 8 height 8
click at [97, 58] on button "Select Widget" at bounding box center [68, 60] width 75 height 14
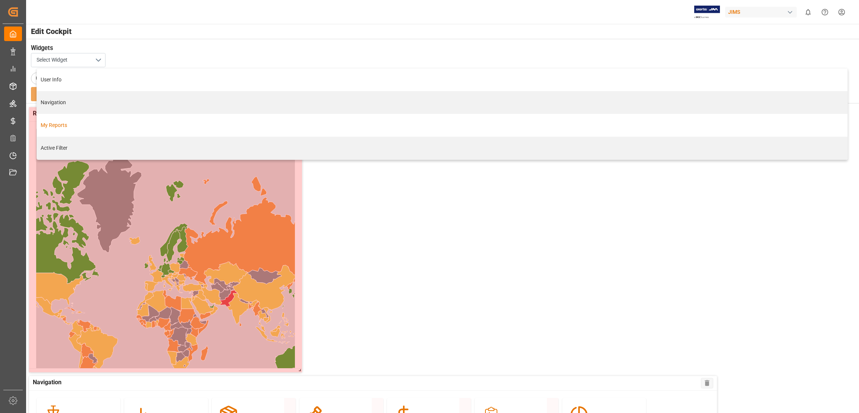
click at [55, 125] on div "My Reports" at bounding box center [442, 125] width 803 height 8
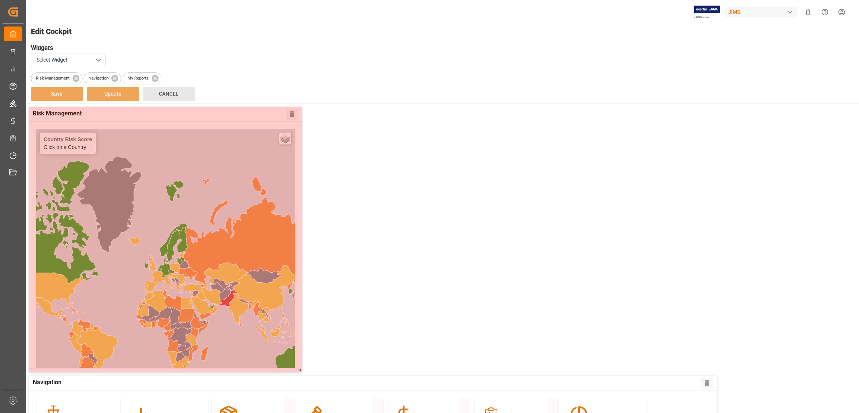
click at [174, 96] on span "Cancel" at bounding box center [169, 94] width 20 height 6
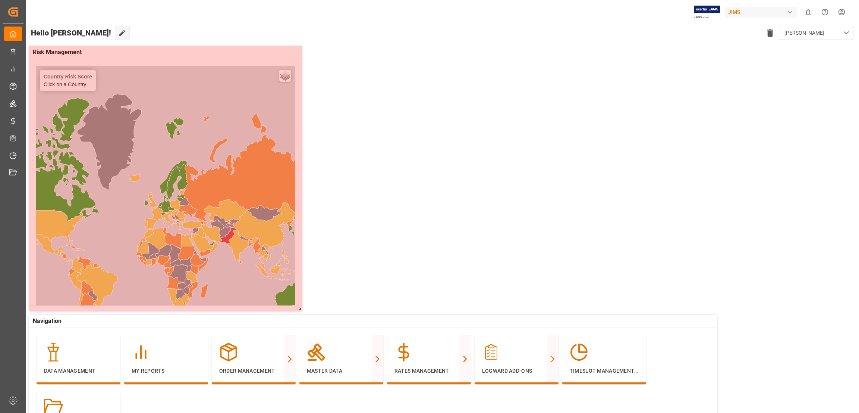
click at [229, 228] on div at bounding box center [165, 178] width 273 height 265
click at [284, 74] on div at bounding box center [165, 178] width 273 height 265
click at [119, 34] on icon at bounding box center [122, 33] width 6 height 6
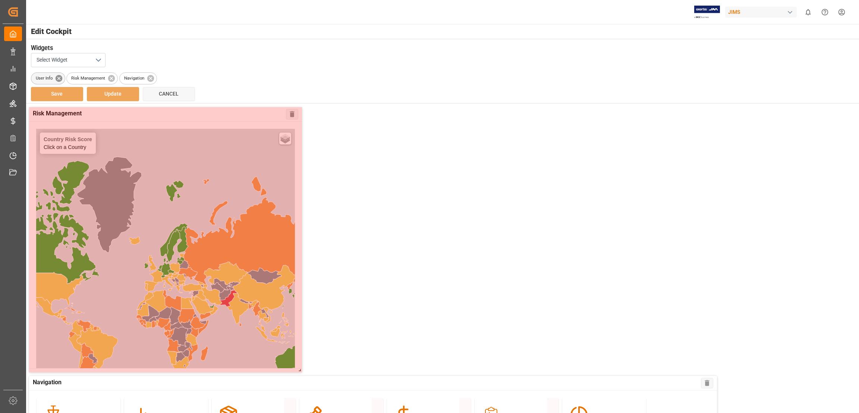
click at [59, 78] on icon at bounding box center [59, 78] width 8 height 8
click at [173, 94] on span "Cancel" at bounding box center [169, 94] width 20 height 6
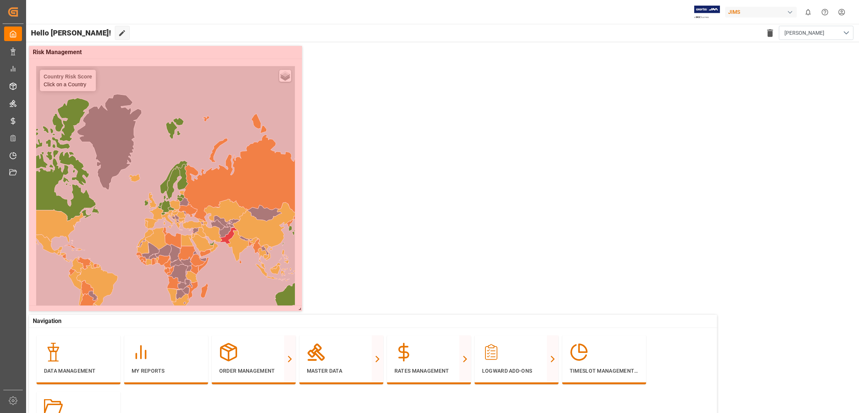
click at [511, 228] on div "Risk Management Country Risk Score Click on a Country Basic Grayscale Streets D…" at bounding box center [442, 417] width 834 height 750
drag, startPoint x: 475, startPoint y: 148, endPoint x: 476, endPoint y: 156, distance: 8.7
click at [475, 148] on div "Risk Management Country Risk Score Click on a Country Basic Grayscale Streets D…" at bounding box center [442, 417] width 834 height 750
